Goal: Information Seeking & Learning: Learn about a topic

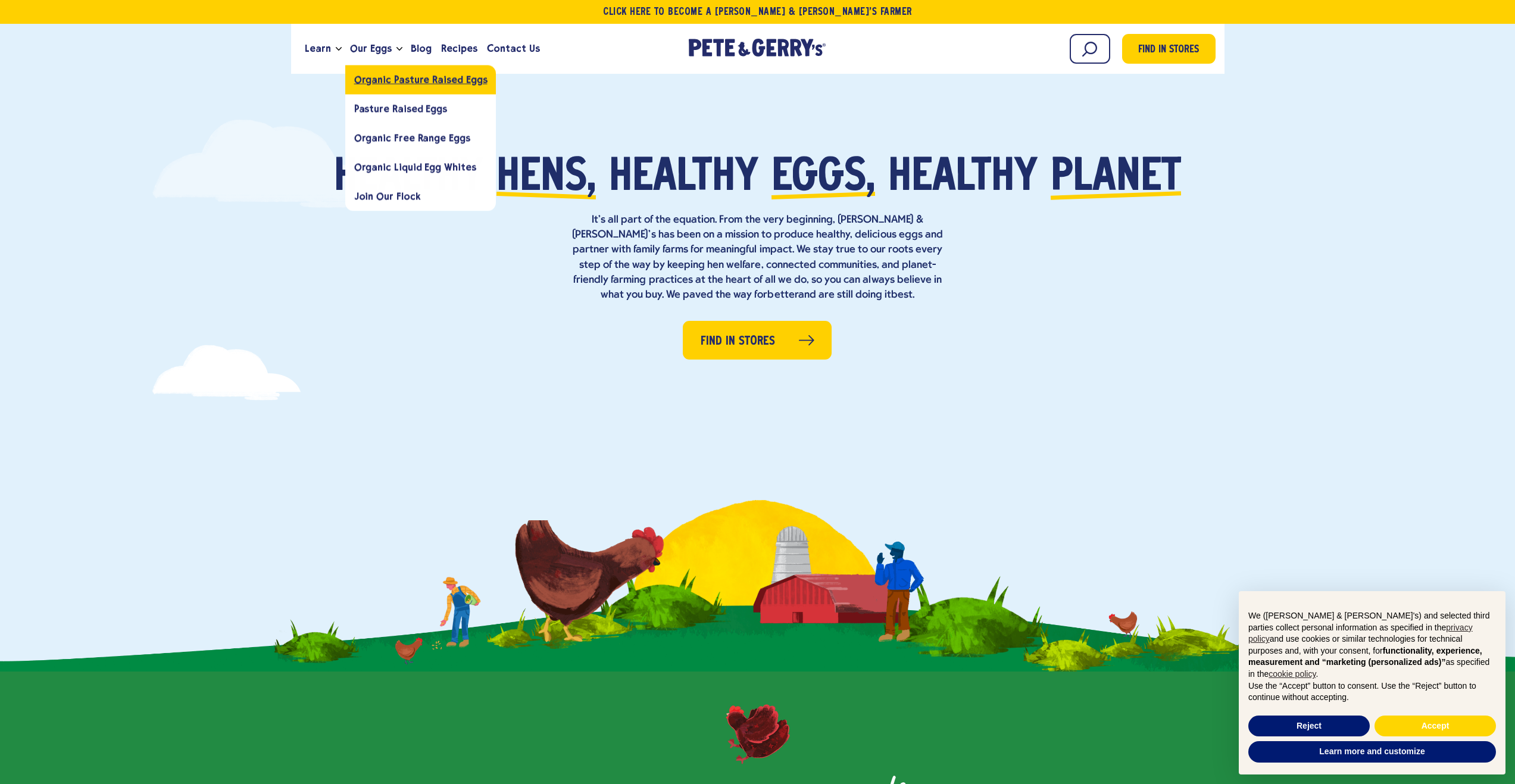
click at [383, 73] on link "Organic Pasture Raised Eggs" at bounding box center [420, 79] width 151 height 29
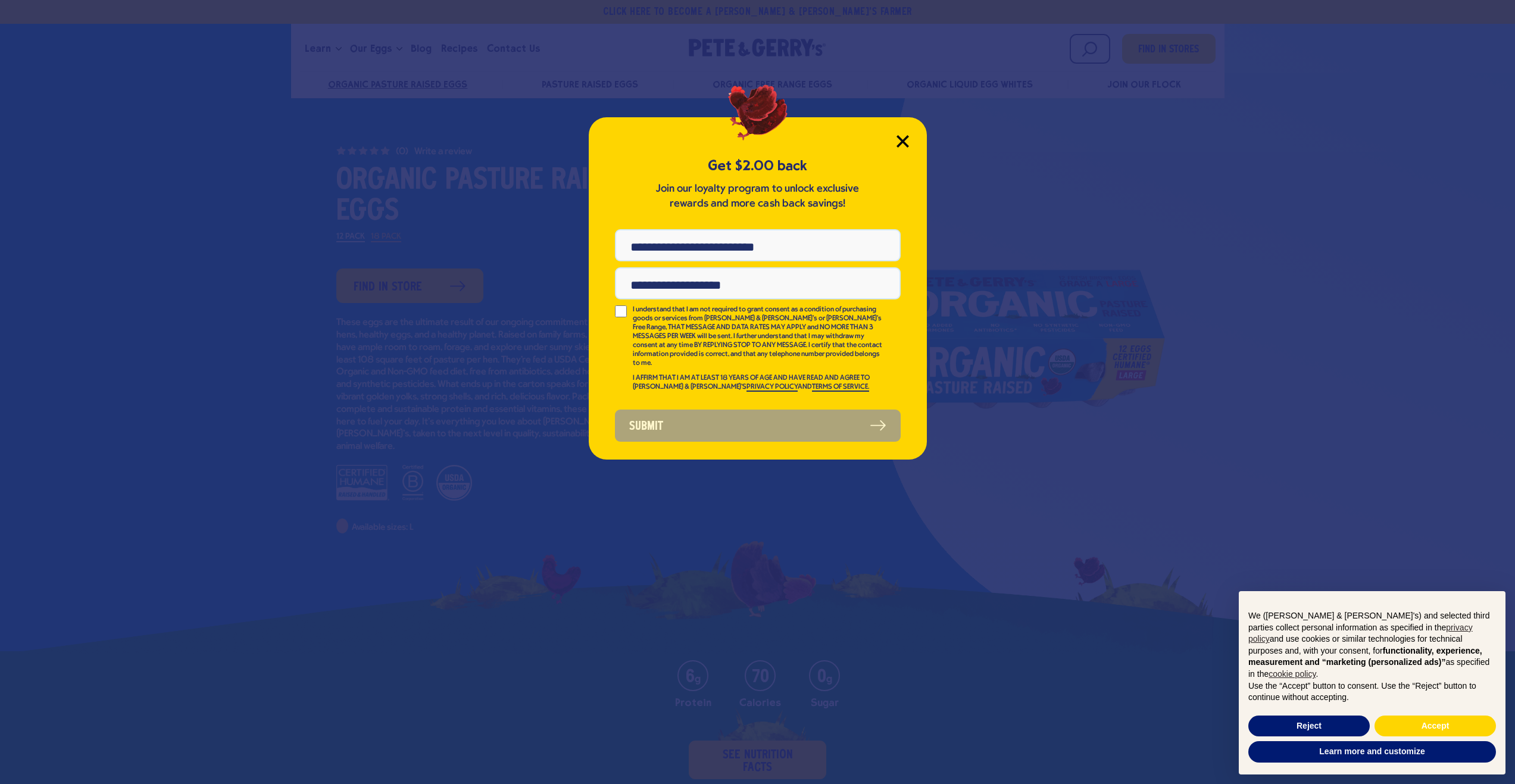
click at [901, 138] on icon "Close Modal" at bounding box center [903, 141] width 11 height 11
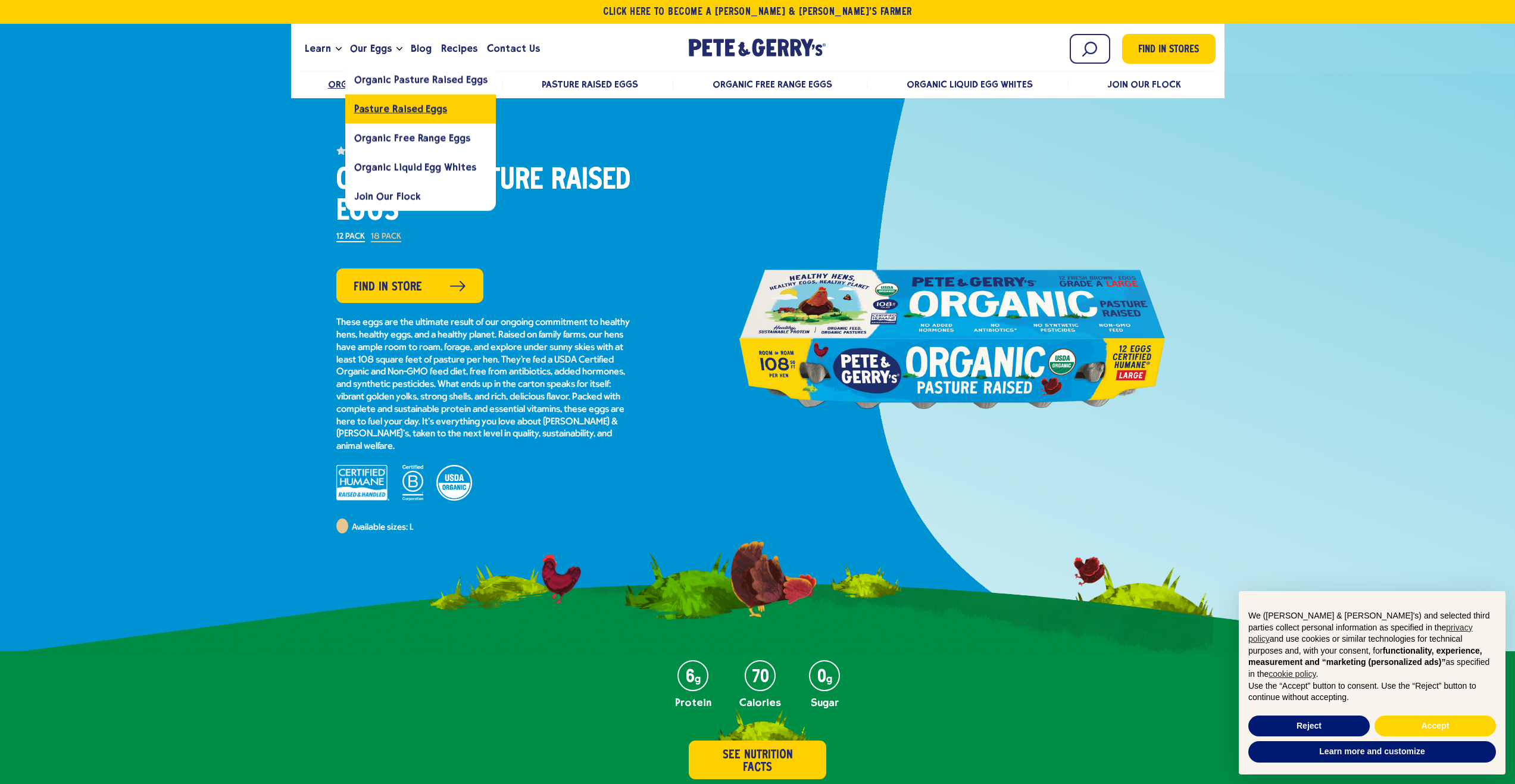
click at [376, 109] on span "Pasture Raised Eggs" at bounding box center [401, 109] width 93 height 11
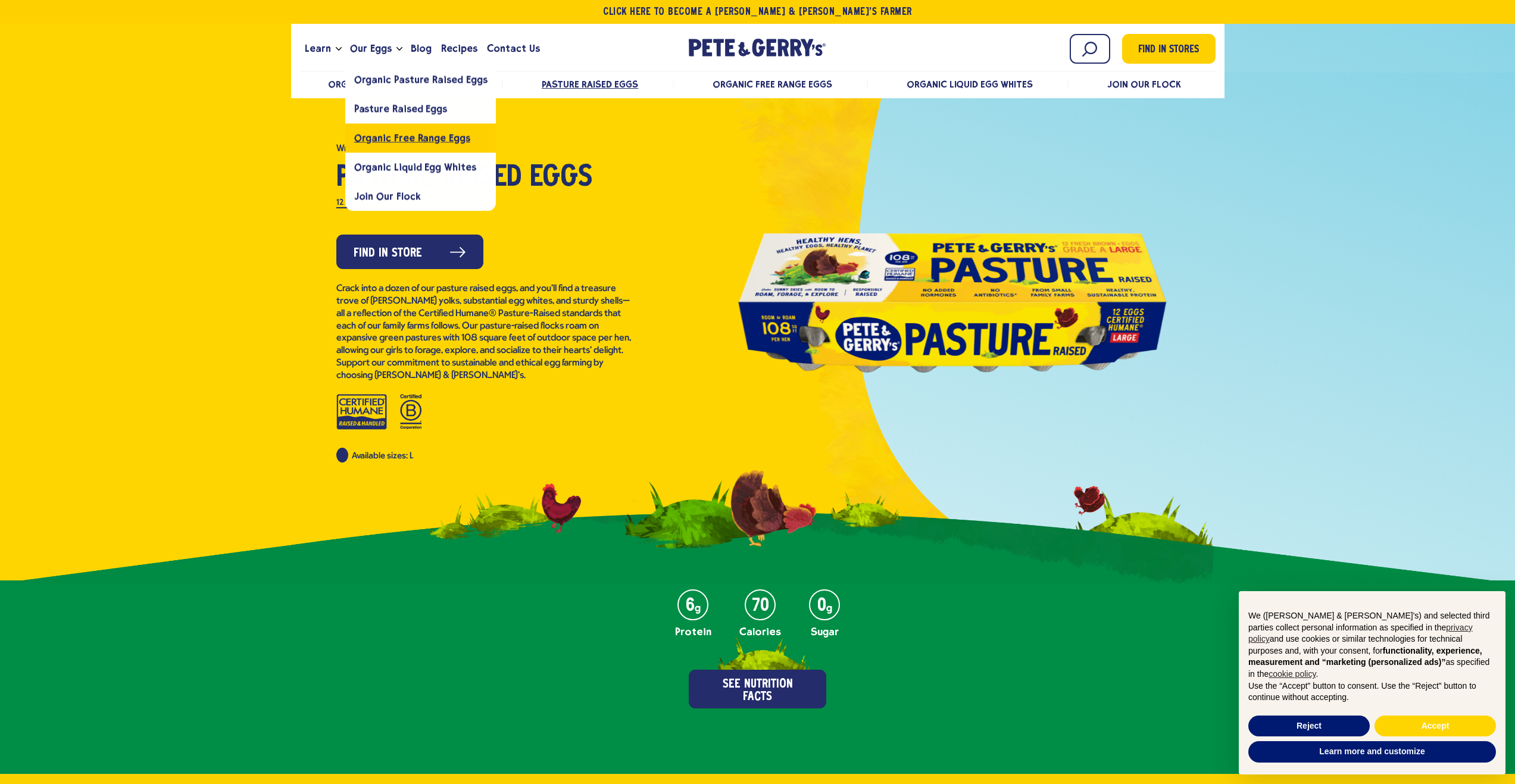
click at [381, 141] on span "Organic Free Range Eggs" at bounding box center [412, 138] width 116 height 11
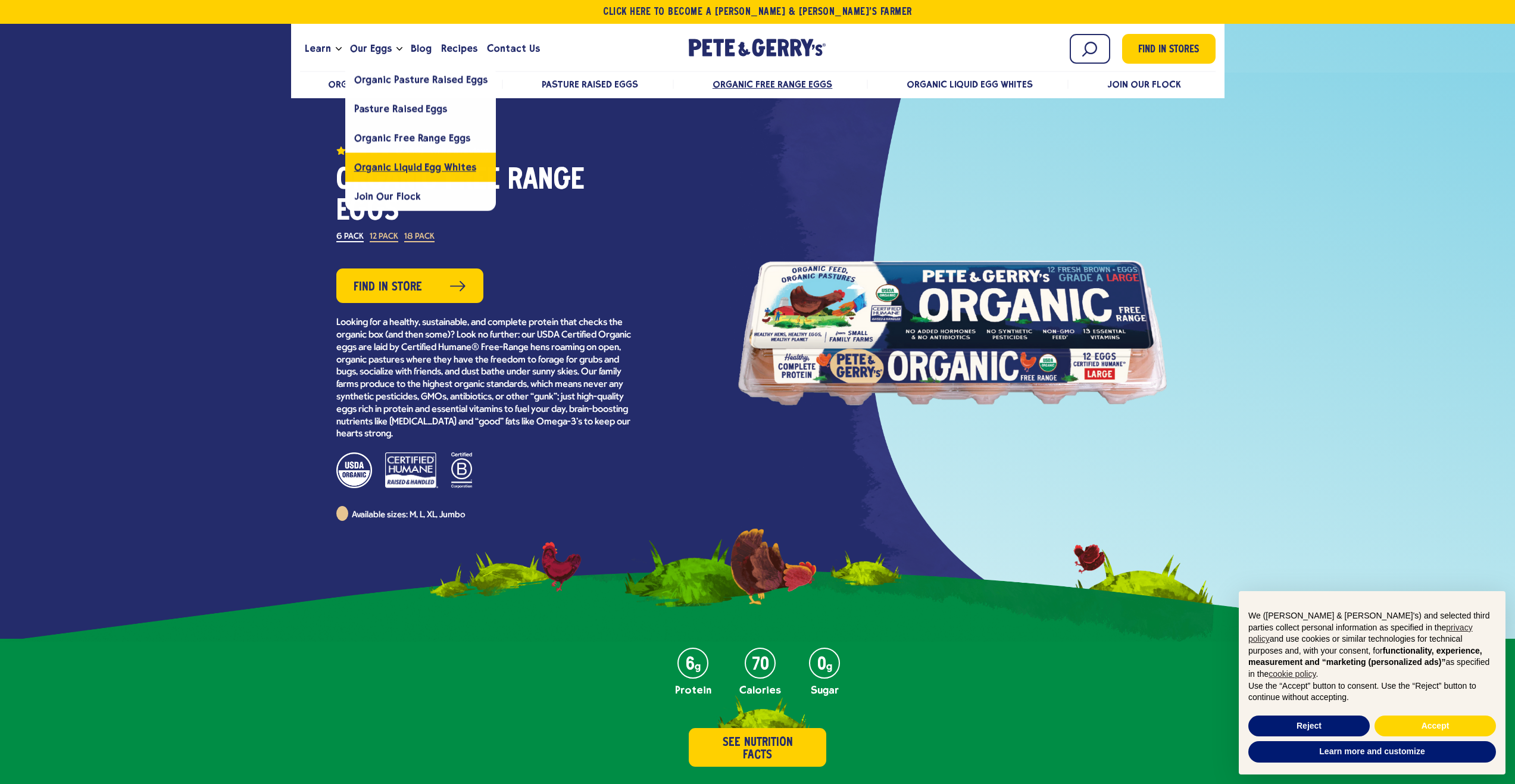
click at [384, 172] on span "Organic Liquid Egg Whites" at bounding box center [415, 167] width 122 height 11
